Goal: Information Seeking & Learning: Learn about a topic

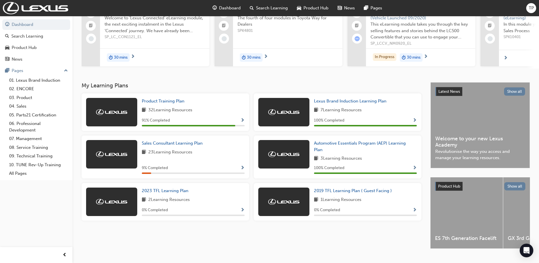
scroll to position [57, 0]
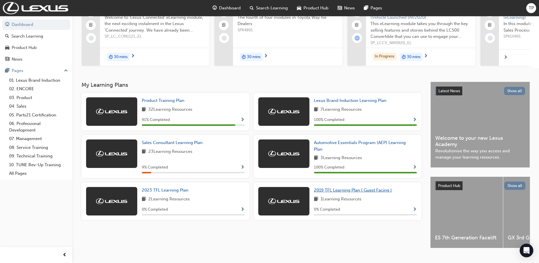
click at [335, 192] on span "2019 TFL Learning Plan ( Guest Facing )" at bounding box center [353, 189] width 78 height 5
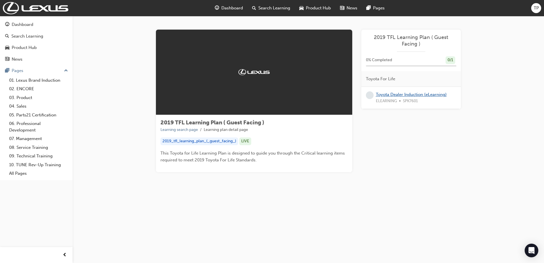
click at [412, 94] on link "Toyota Dealer Induction (eLearning)" at bounding box center [411, 94] width 71 height 5
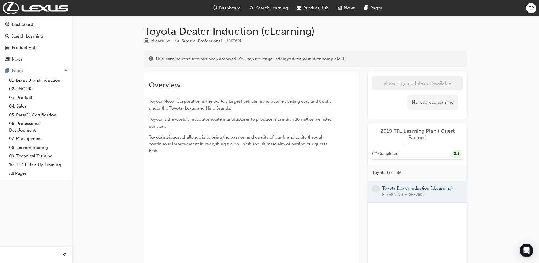
click at [418, 188] on div at bounding box center [418, 191] width 100 height 22
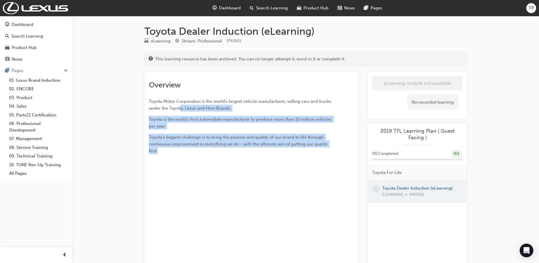
drag, startPoint x: 180, startPoint y: 106, endPoint x: 265, endPoint y: 151, distance: 96.0
click at [265, 151] on div "Overview Toyota Motor Corporation is the world's largest vehicle manufacturer, …" at bounding box center [241, 117] width 185 height 74
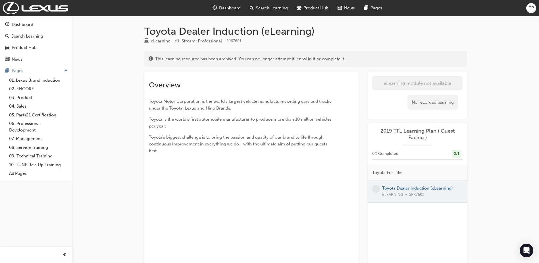
drag, startPoint x: 265, startPoint y: 151, endPoint x: 273, endPoint y: 155, distance: 9.2
click at [273, 156] on div "Overview Toyota Motor Corporation is the world's largest vehicle manufacturer, …" at bounding box center [251, 174] width 214 height 207
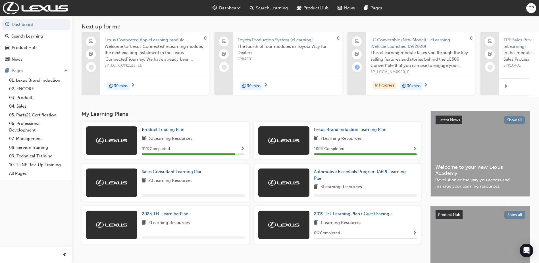
scroll to position [71, 0]
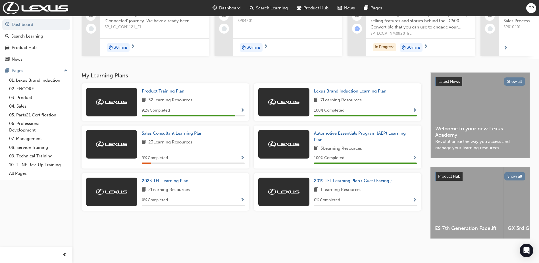
click at [173, 130] on span "Sales Consultant Learning Plan" at bounding box center [172, 132] width 61 height 5
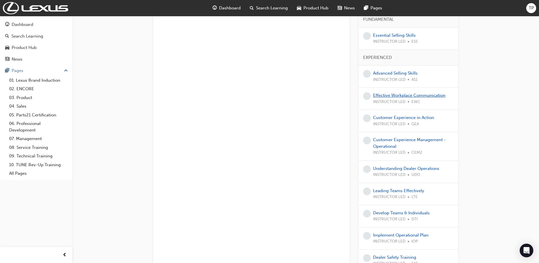
scroll to position [370, 0]
click at [387, 70] on link "Advanced Selling Skills" at bounding box center [395, 72] width 45 height 5
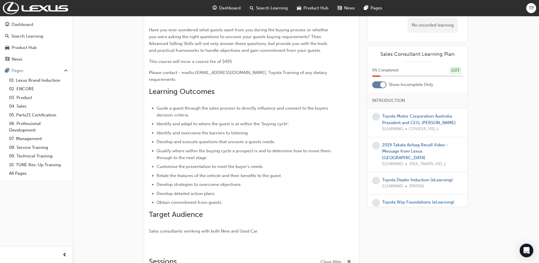
scroll to position [57, 0]
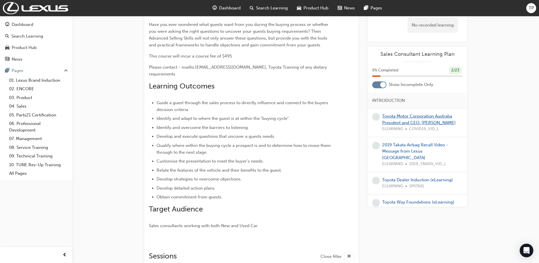
click at [402, 121] on link "Toyota Motor Corporation Australia President and CEO, [PERSON_NAME]" at bounding box center [419, 119] width 74 height 12
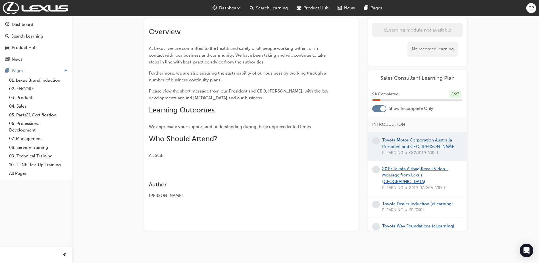
click at [408, 179] on link "2019 Takata Airbag Recall Video - Message from Lexus [GEOGRAPHIC_DATA]" at bounding box center [415, 175] width 66 height 18
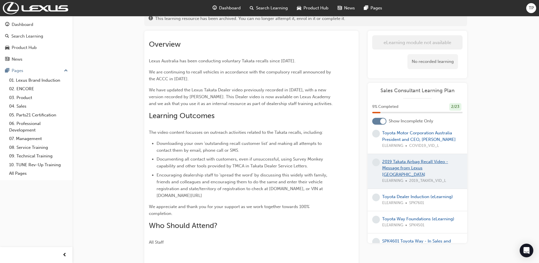
scroll to position [28, 0]
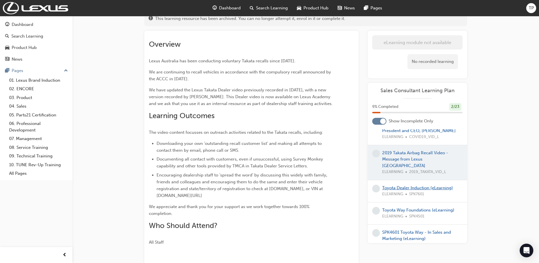
click at [416, 185] on link "Toyota Dealer Induction (eLearning)" at bounding box center [417, 187] width 71 height 5
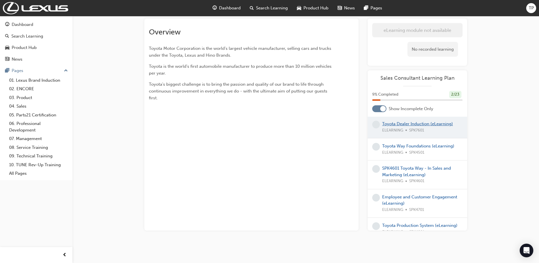
scroll to position [85, 0]
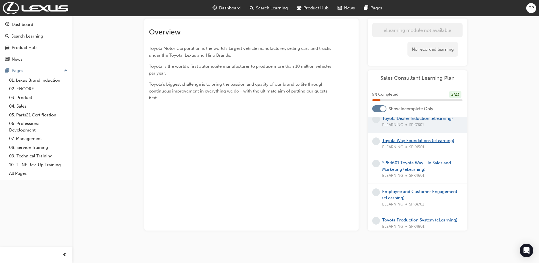
click at [418, 141] on link "Toyota Way Foundations (eLearning)" at bounding box center [418, 140] width 72 height 5
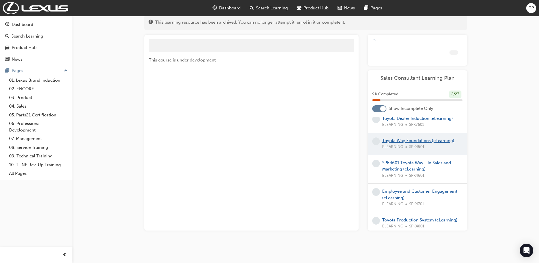
scroll to position [53, 0]
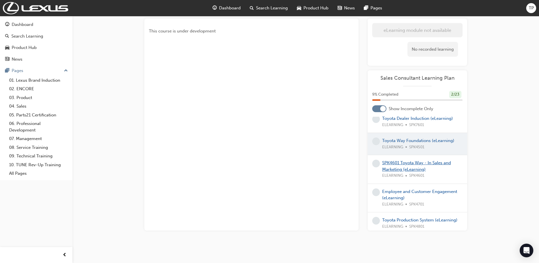
click at [412, 165] on link "SPK4601 Toyota Way - In Sales and Marketing (eLearning)" at bounding box center [416, 166] width 69 height 12
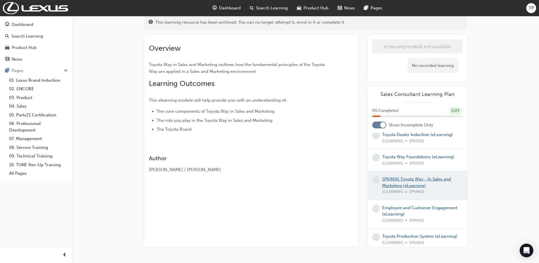
scroll to position [53, 0]
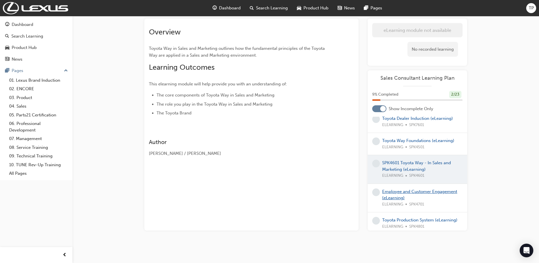
click at [411, 192] on link "Employee and Customer Engagement (eLearning)" at bounding box center [419, 195] width 75 height 12
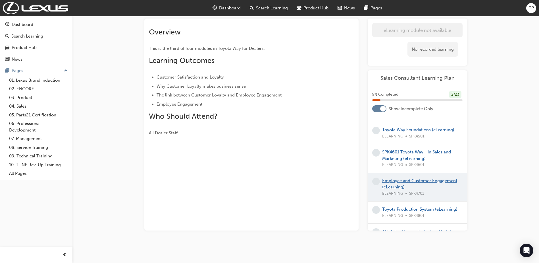
scroll to position [142, 0]
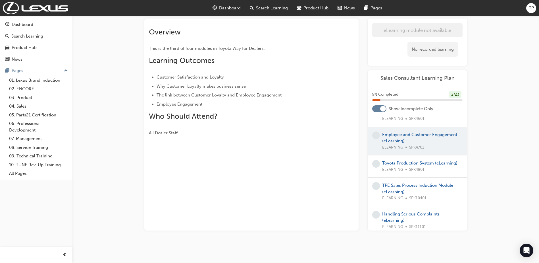
click at [403, 165] on link "Toyota Production System (eLearning)" at bounding box center [419, 162] width 75 height 5
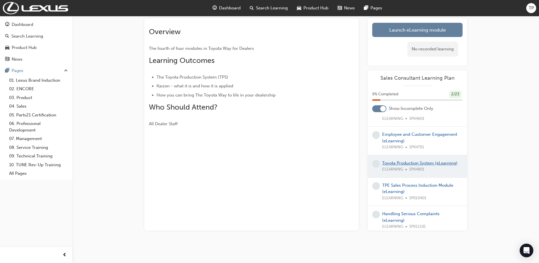
scroll to position [5, 0]
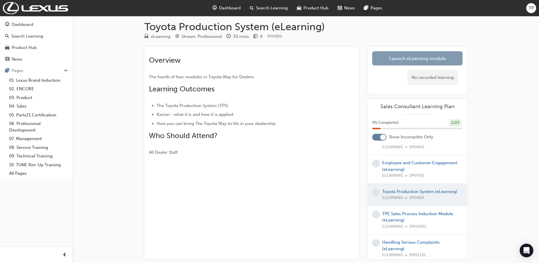
click at [408, 60] on link "Launch eLearning module" at bounding box center [417, 58] width 90 height 14
